Goal: Transaction & Acquisition: Purchase product/service

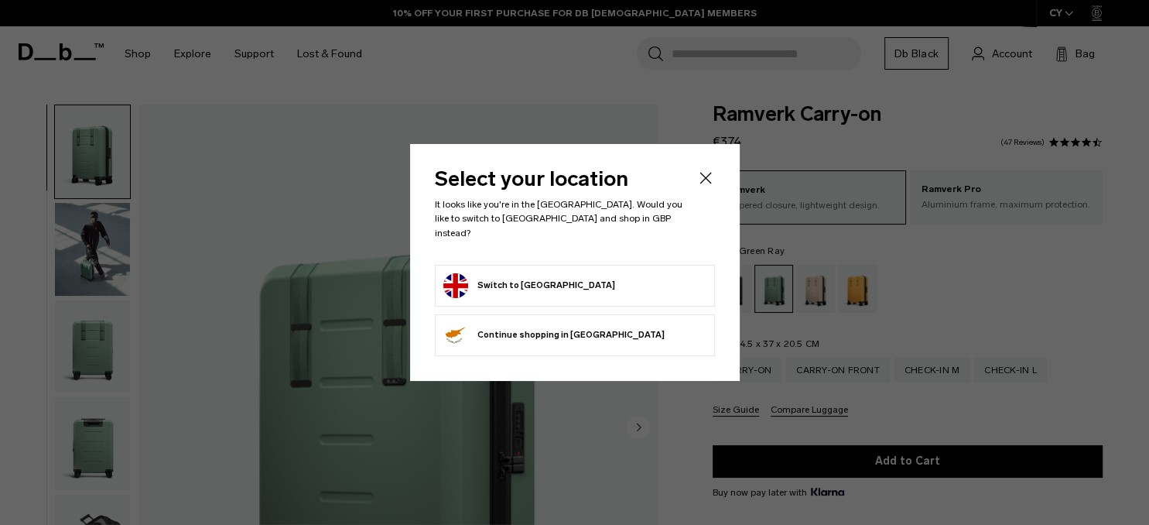
click at [615, 274] on form "Switch to United Kingdom" at bounding box center [574, 285] width 263 height 25
click at [549, 277] on button "Switch to United Kingdom" at bounding box center [529, 285] width 172 height 25
click at [462, 273] on button "Switch to United Kingdom" at bounding box center [529, 285] width 172 height 25
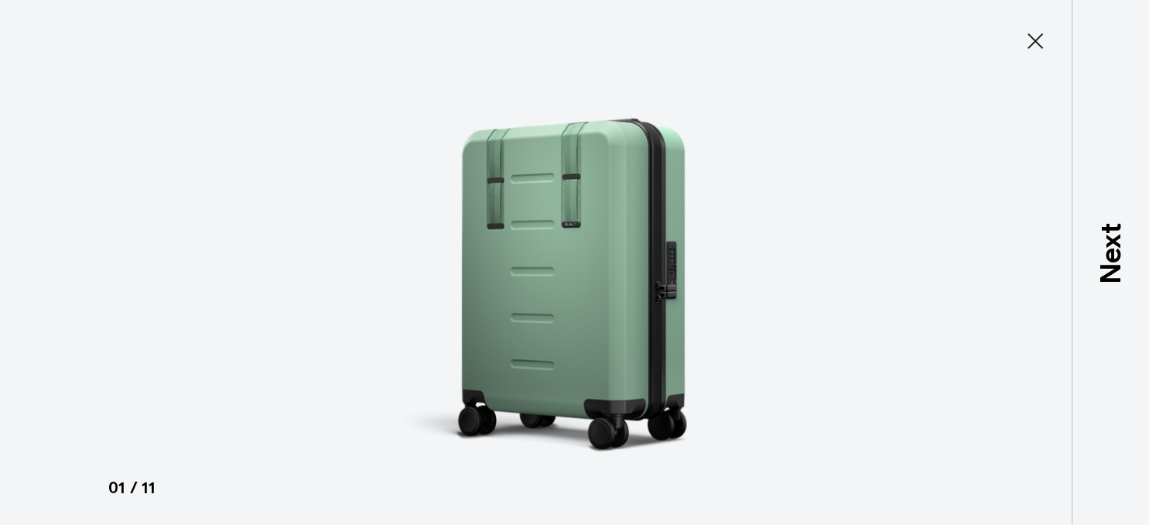
click at [1041, 36] on icon at bounding box center [1034, 40] width 15 height 15
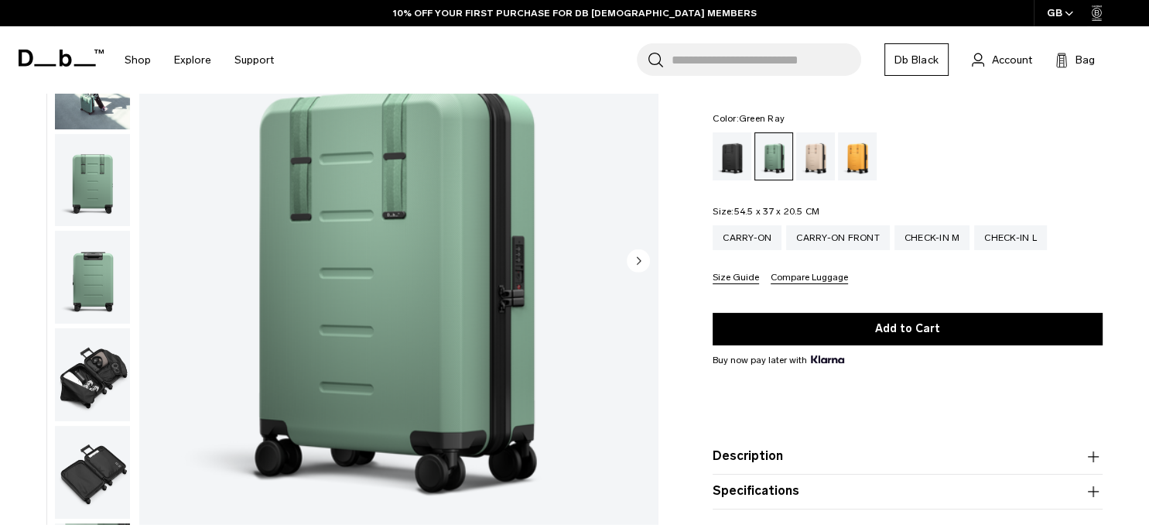
scroll to position [244, 0]
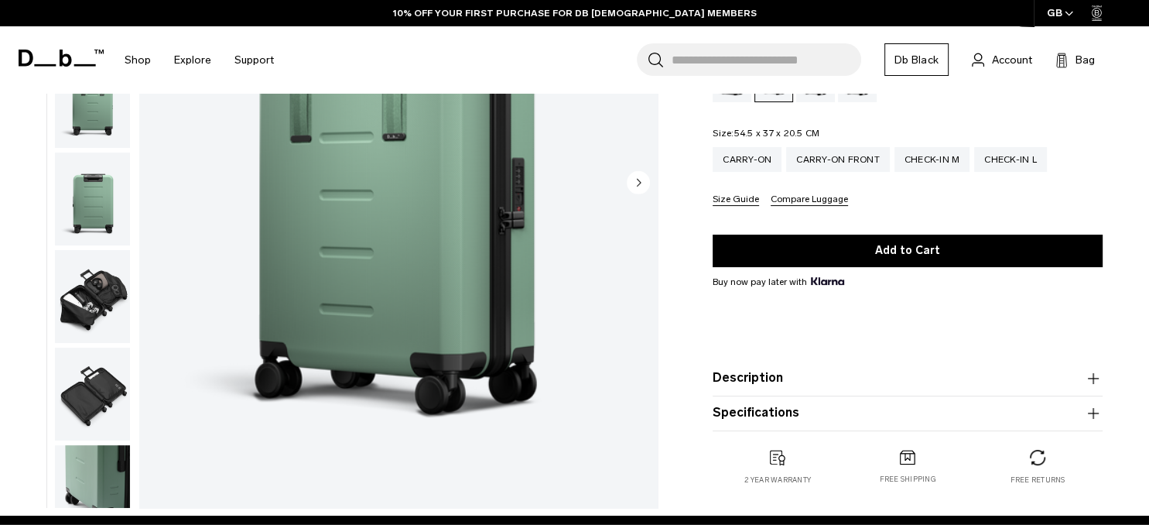
click at [85, 284] on img "button" at bounding box center [92, 296] width 75 height 93
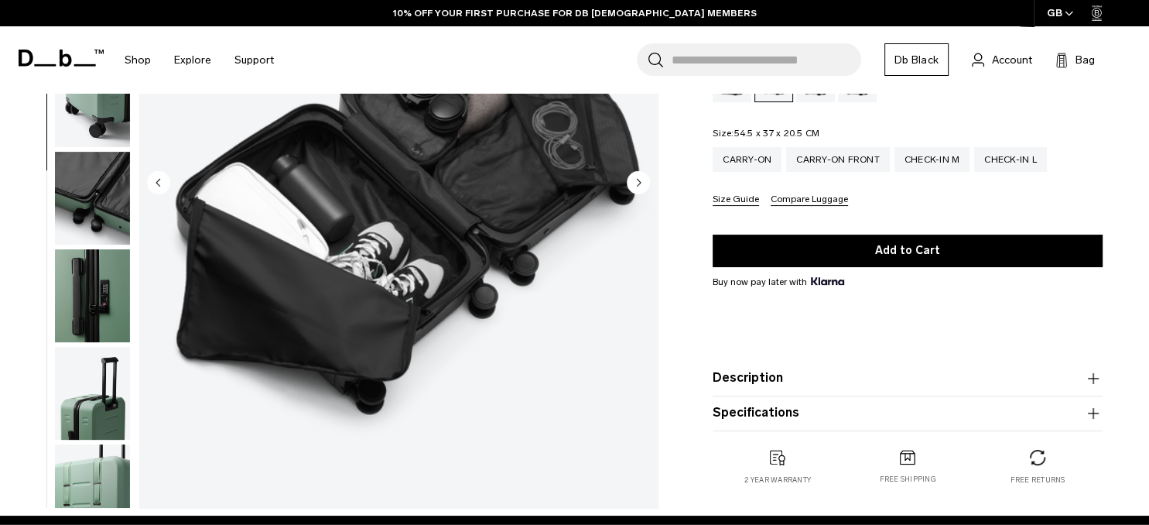
scroll to position [163, 0]
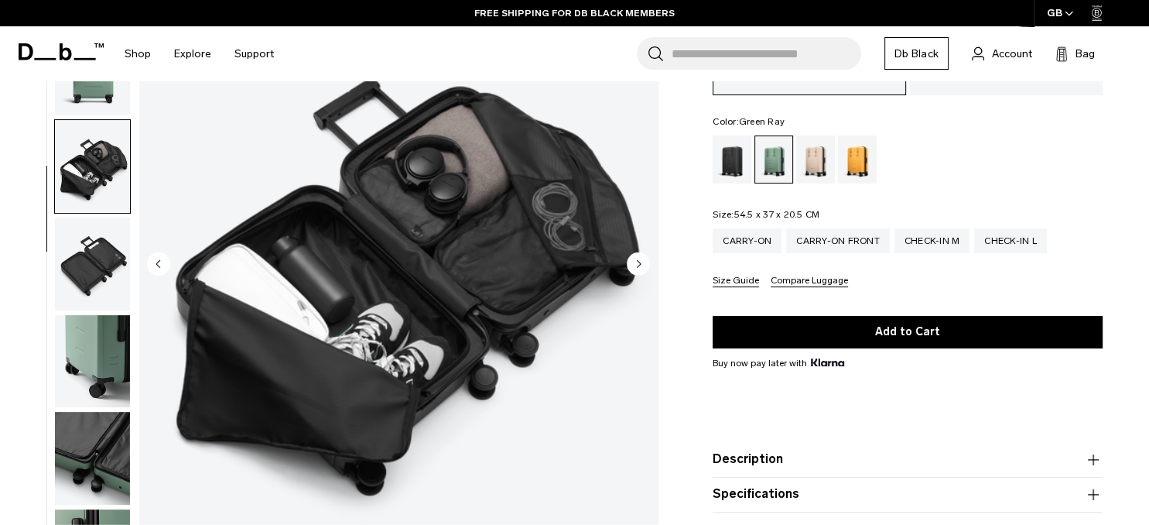
click at [95, 268] on img "button" at bounding box center [92, 263] width 75 height 93
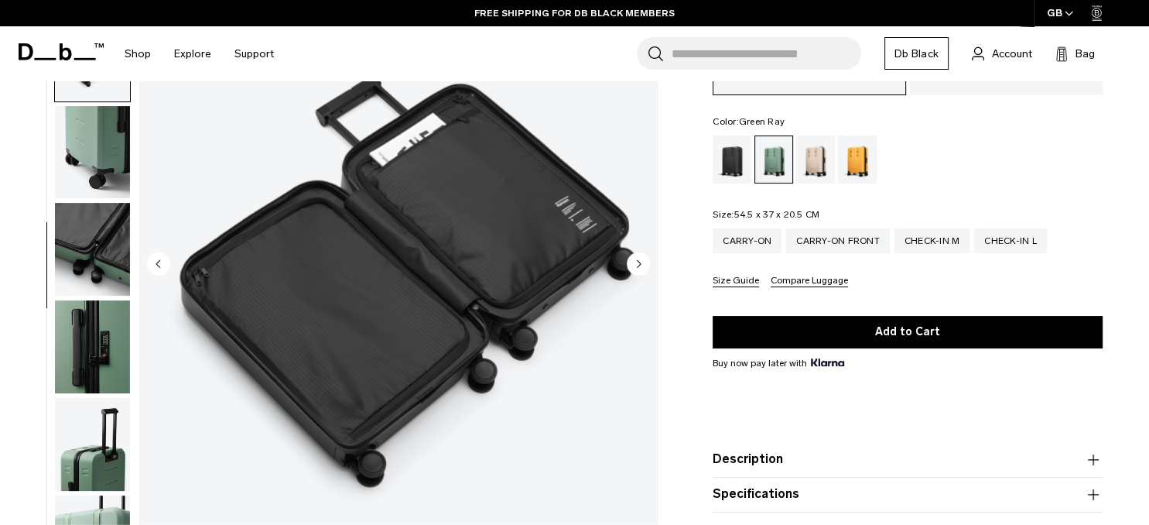
scroll to position [81, 0]
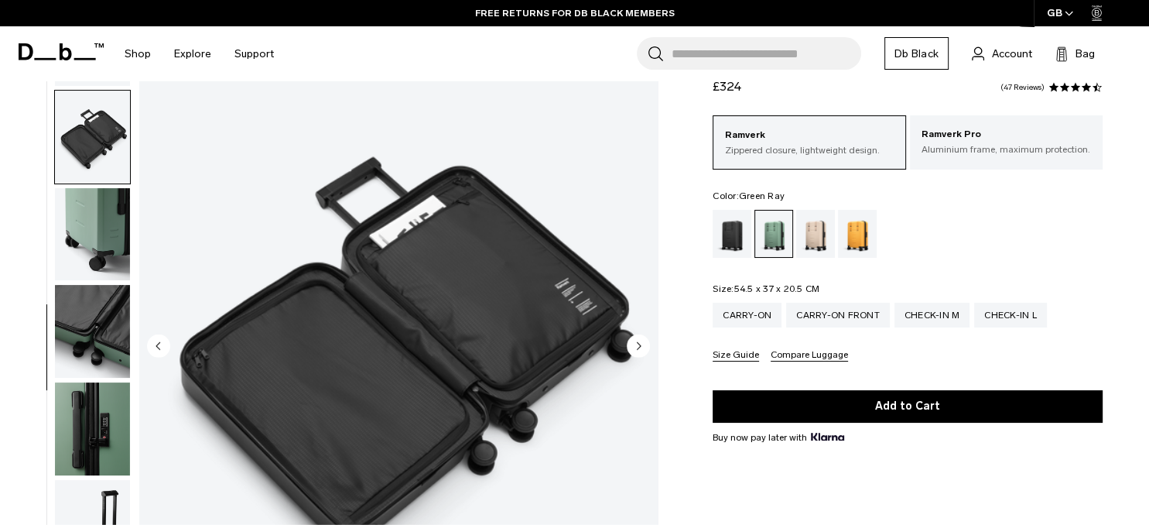
click at [94, 240] on img "button" at bounding box center [92, 234] width 75 height 93
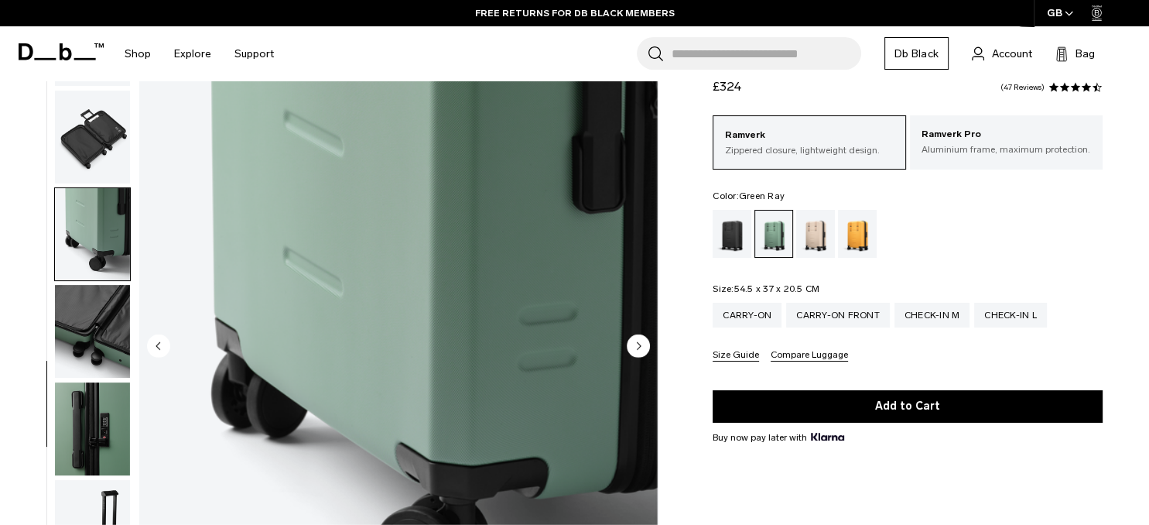
click at [80, 122] on img "button" at bounding box center [92, 137] width 75 height 93
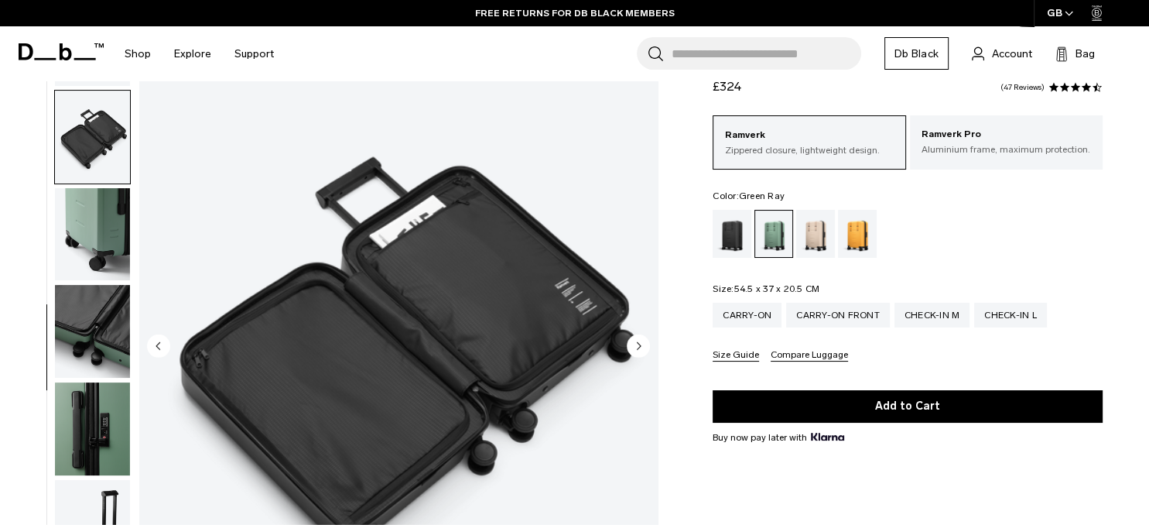
scroll to position [331, 0]
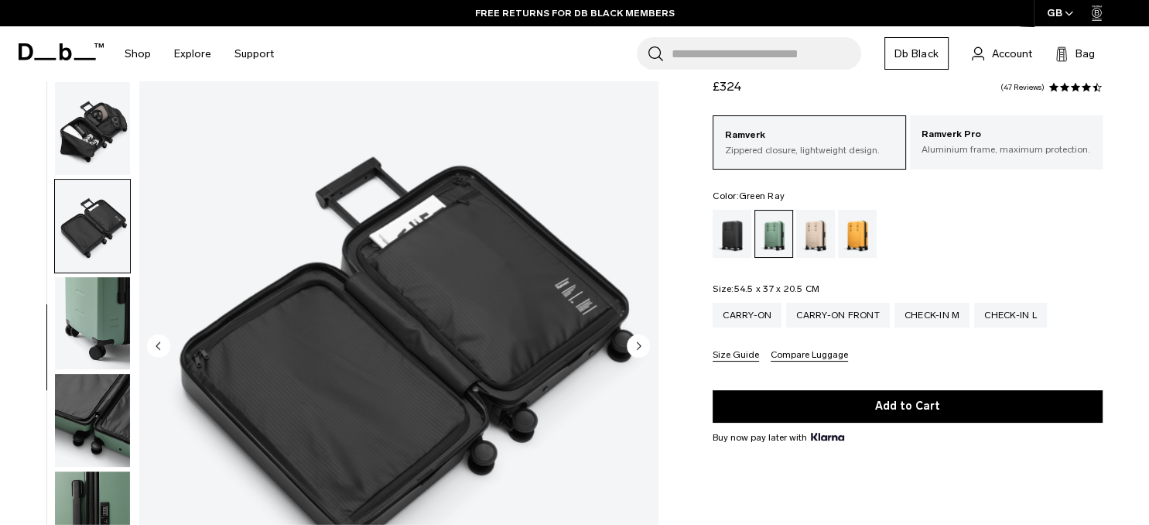
click at [101, 149] on img "button" at bounding box center [92, 128] width 75 height 93
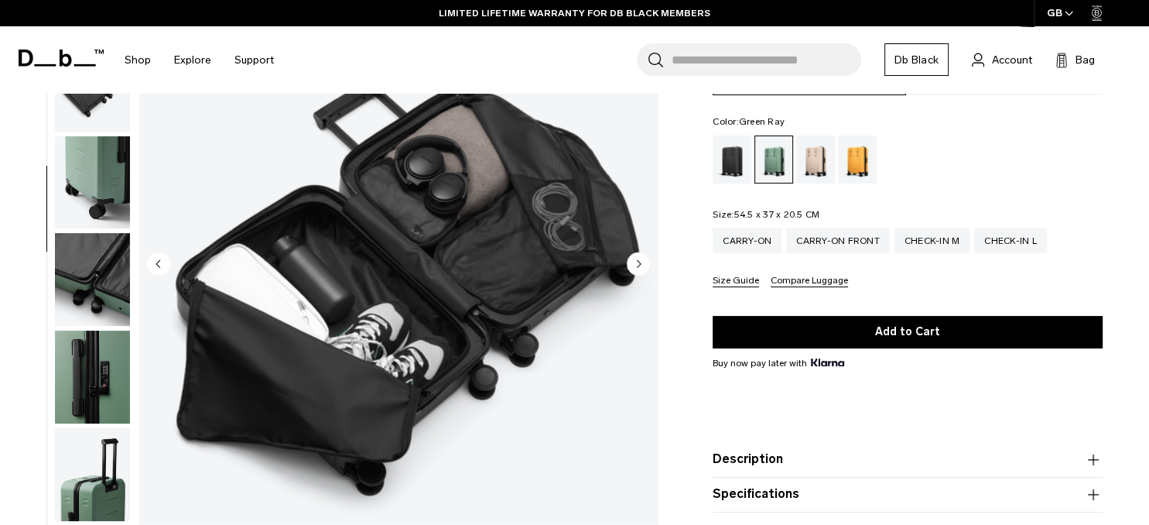
scroll to position [81, 0]
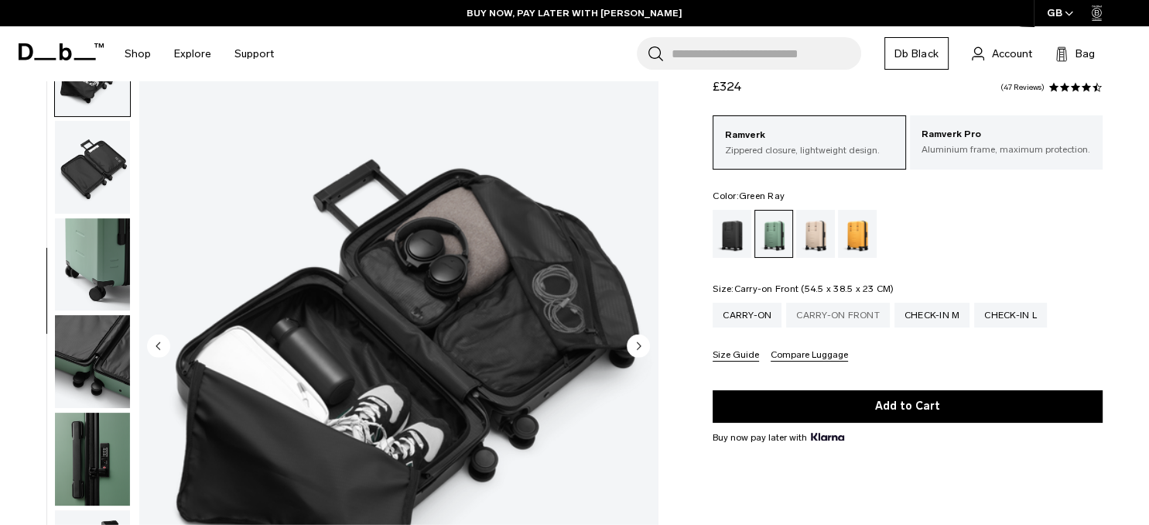
click at [811, 313] on div "Carry-on Front" at bounding box center [838, 314] width 104 height 25
